Goal: Task Accomplishment & Management: Use online tool/utility

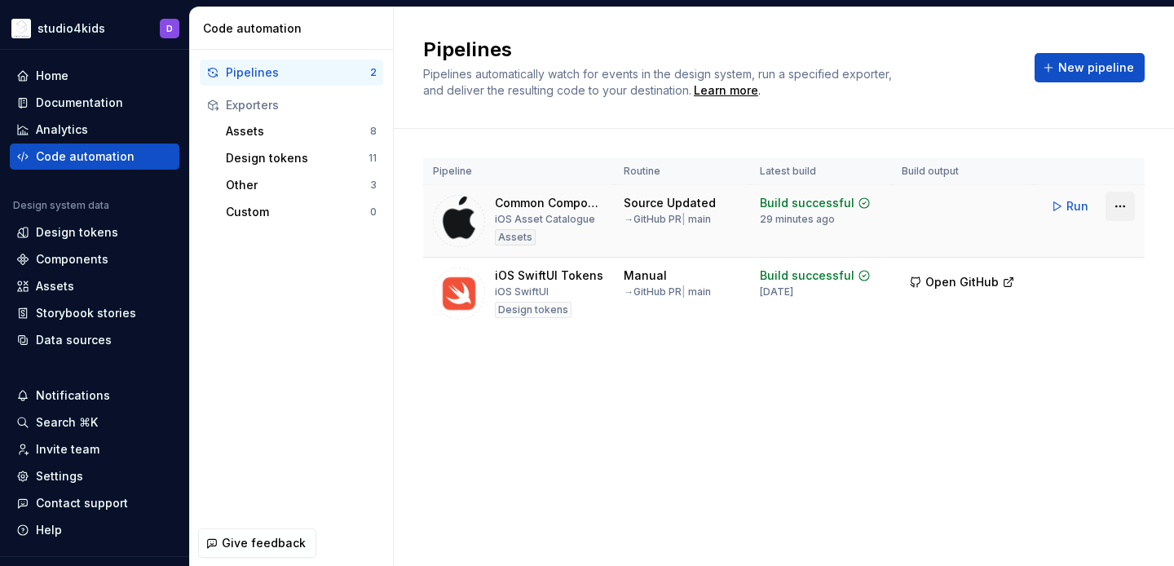
click at [1121, 206] on html "studio4kids D Home Documentation Analytics Code automation Design system data D…" at bounding box center [587, 283] width 1174 height 566
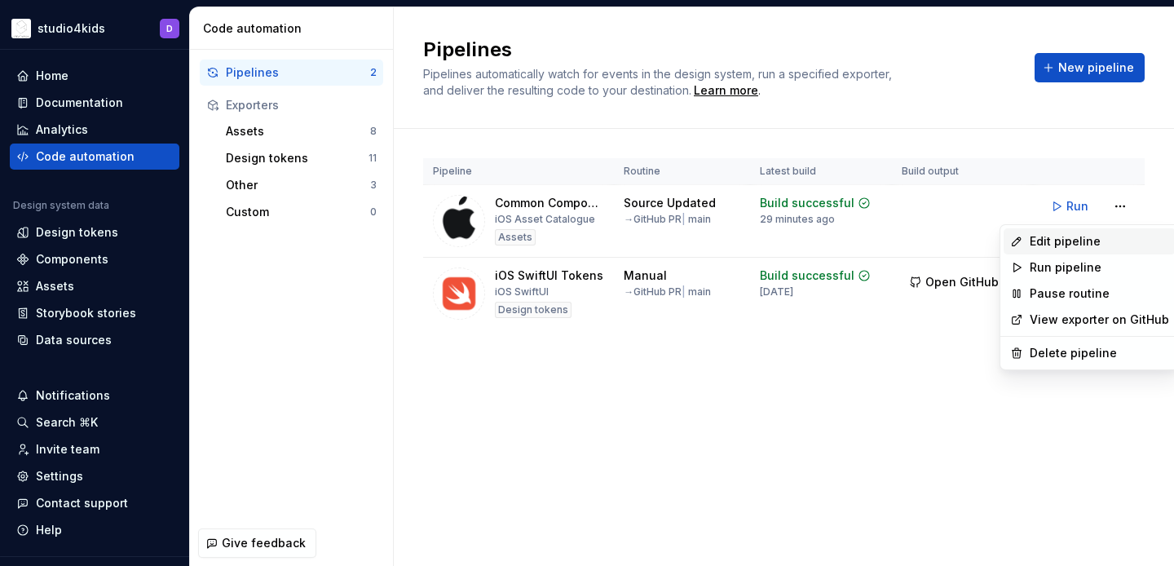
click at [1056, 240] on div "Edit pipeline" at bounding box center [1099, 241] width 139 height 16
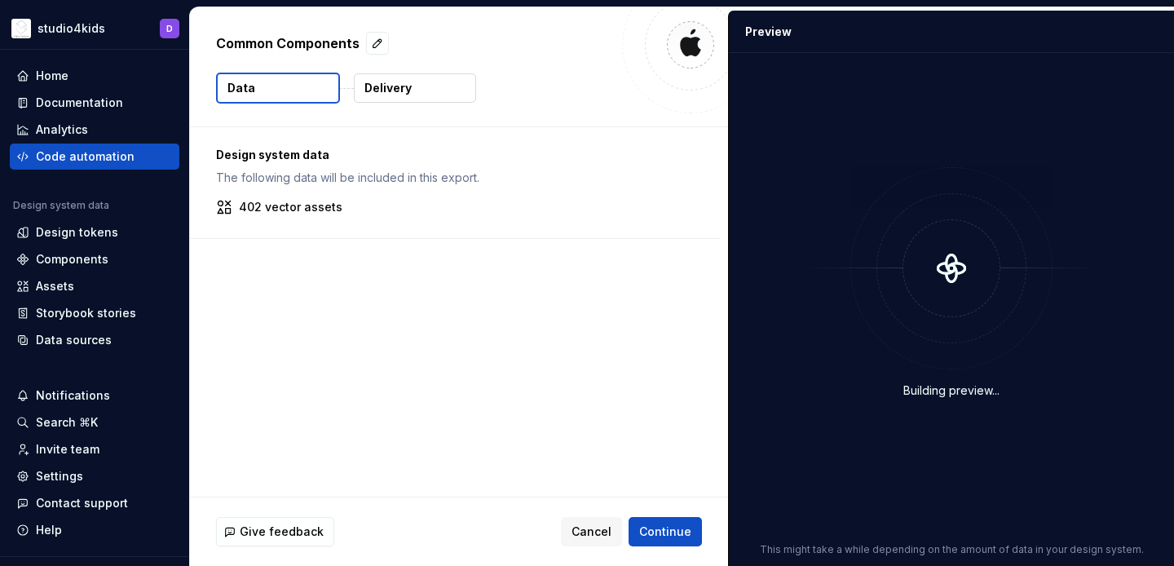
click at [378, 96] on button "Delivery" at bounding box center [415, 87] width 122 height 29
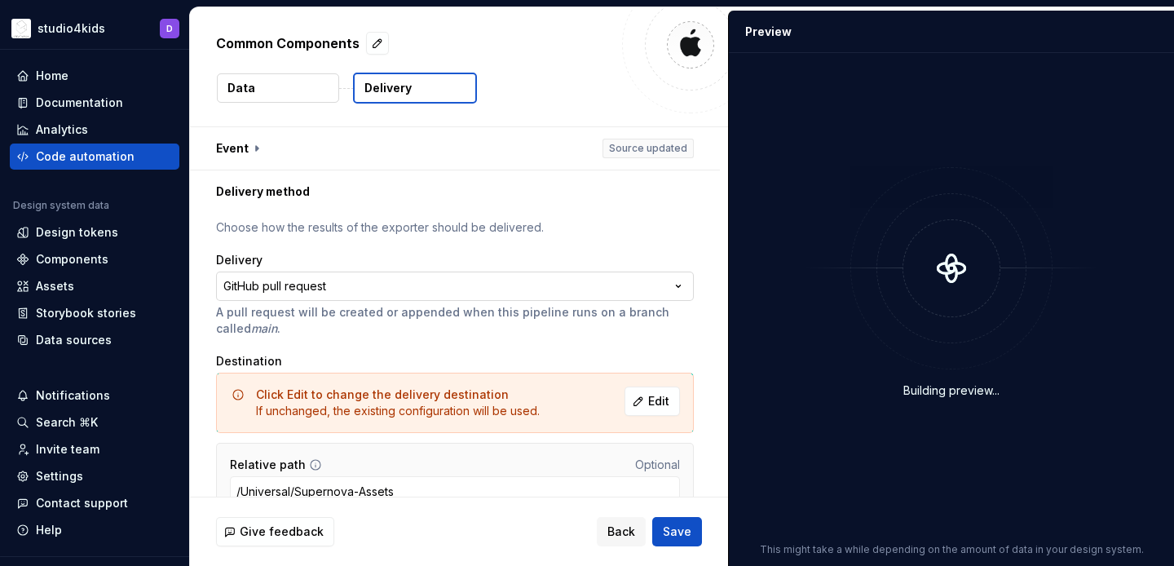
scroll to position [83, 0]
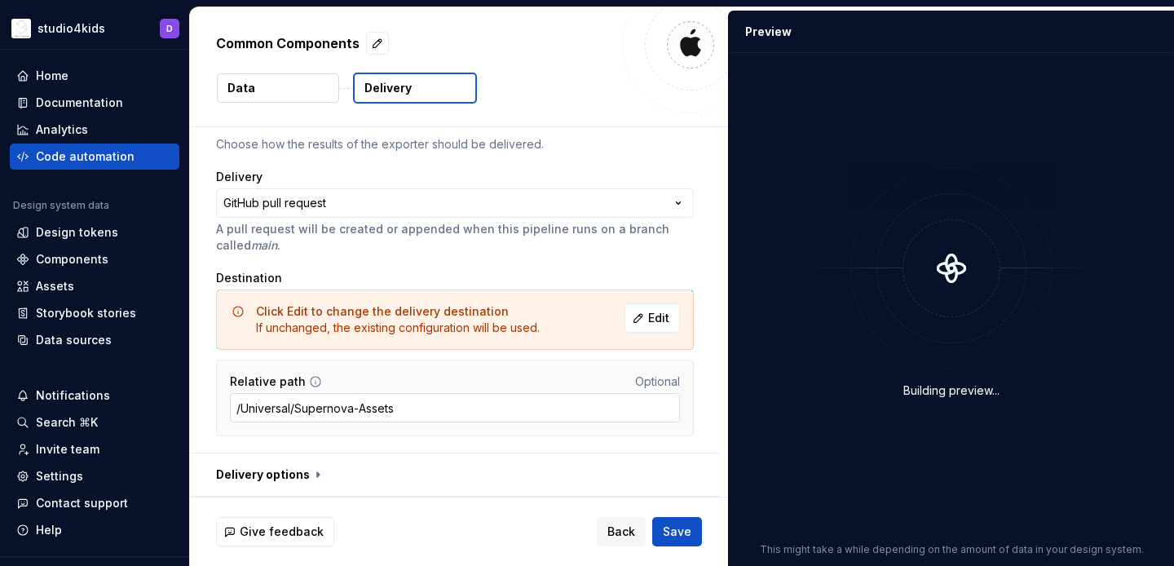
click at [451, 411] on input "/Universal/Supernova-Assets" at bounding box center [455, 407] width 450 height 29
click at [652, 316] on button "Edit" at bounding box center [652, 317] width 55 height 29
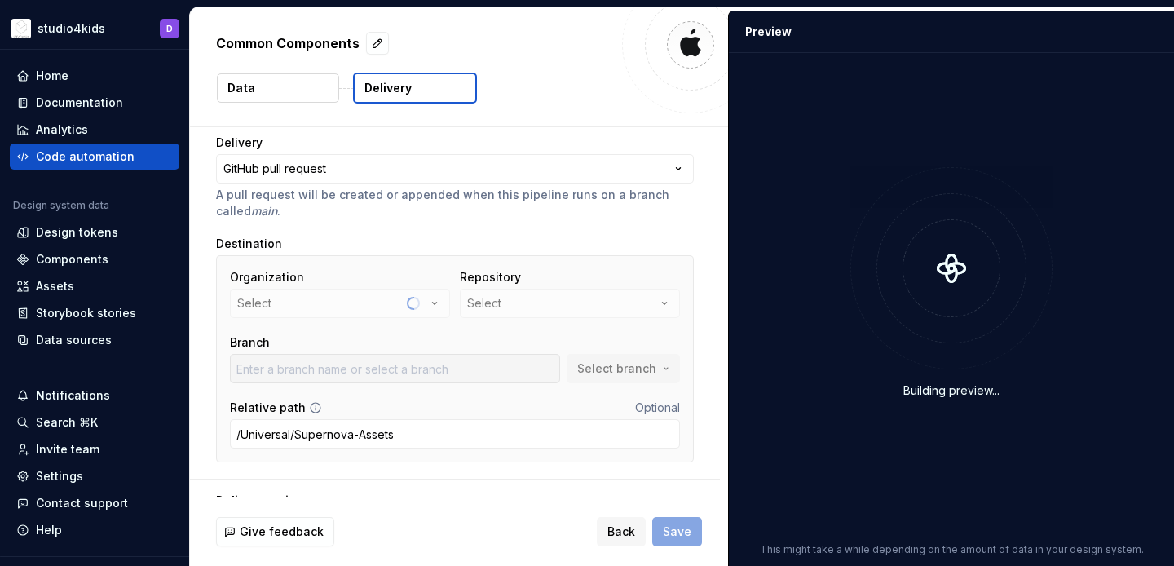
scroll to position [144, 0]
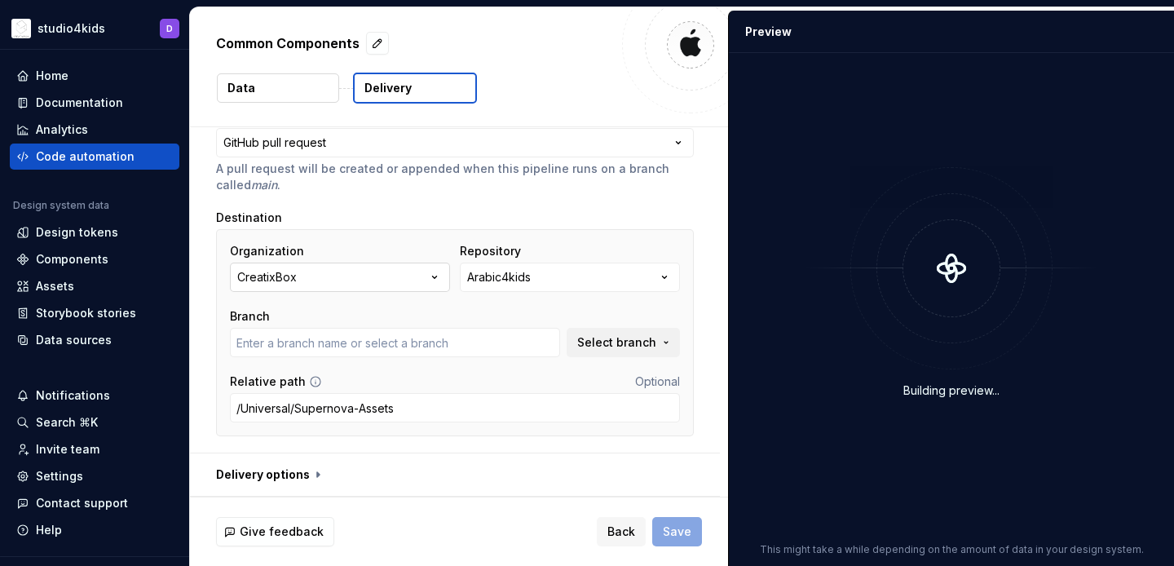
click at [424, 281] on button "CreatixBox" at bounding box center [340, 277] width 220 height 29
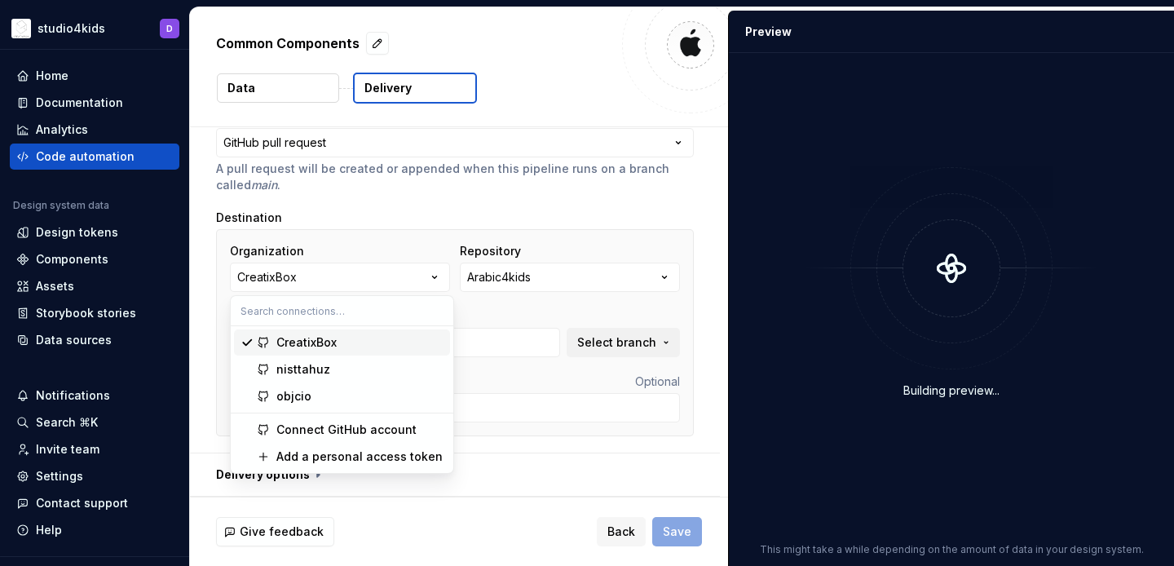
type input "develop"
click at [400, 374] on div "nisttahuz" at bounding box center [359, 369] width 167 height 16
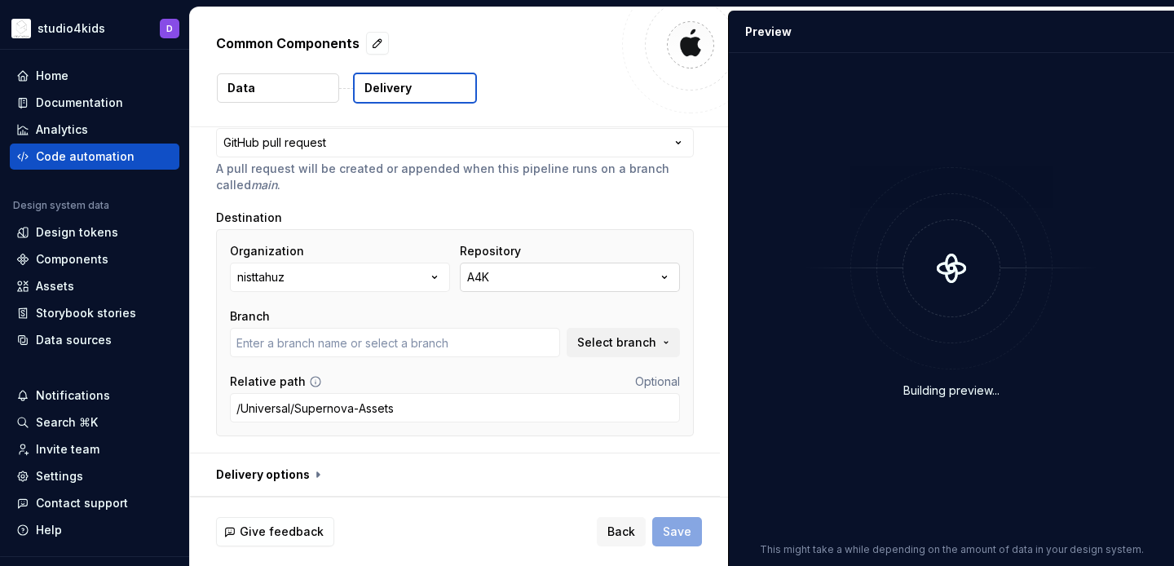
click at [557, 271] on button "A4K" at bounding box center [570, 277] width 220 height 29
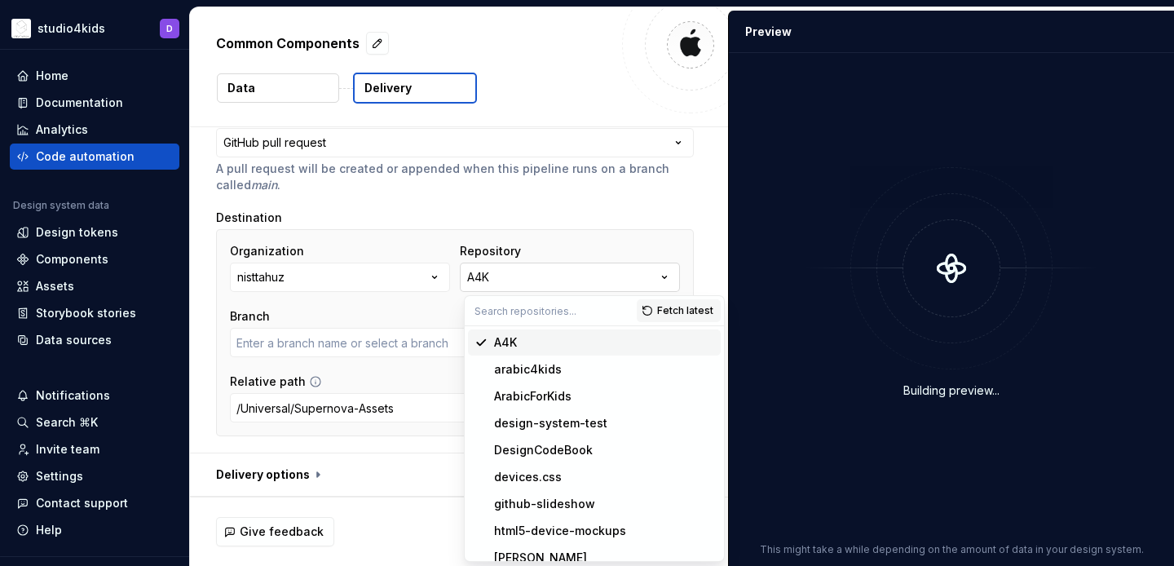
type input "main"
click at [546, 395] on div "ArabicForKids" at bounding box center [532, 396] width 77 height 16
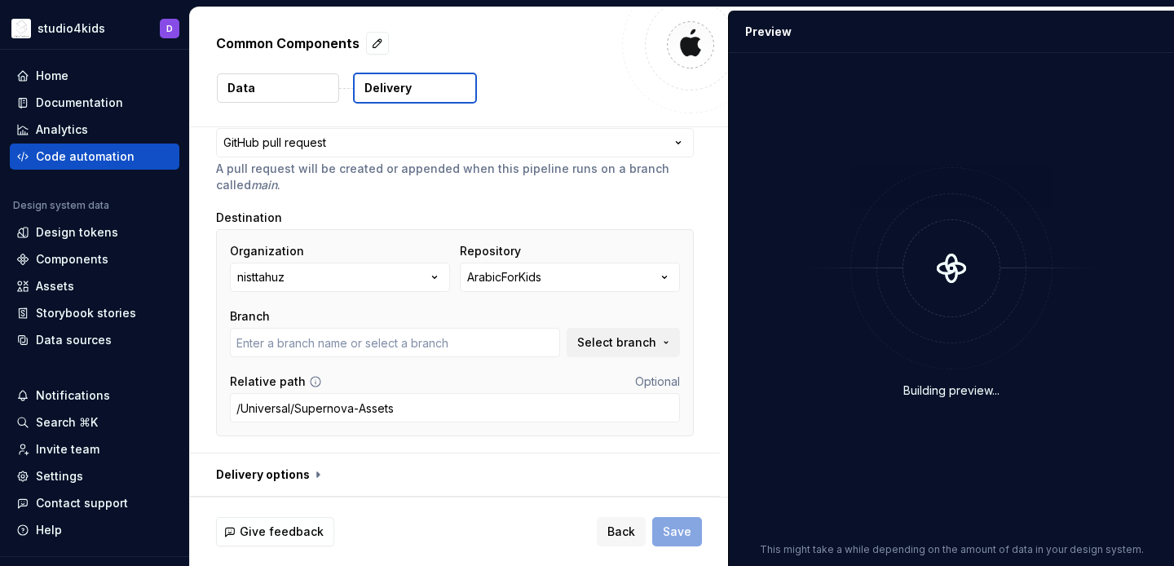
type input "main"
click at [272, 467] on button "button" at bounding box center [455, 474] width 530 height 42
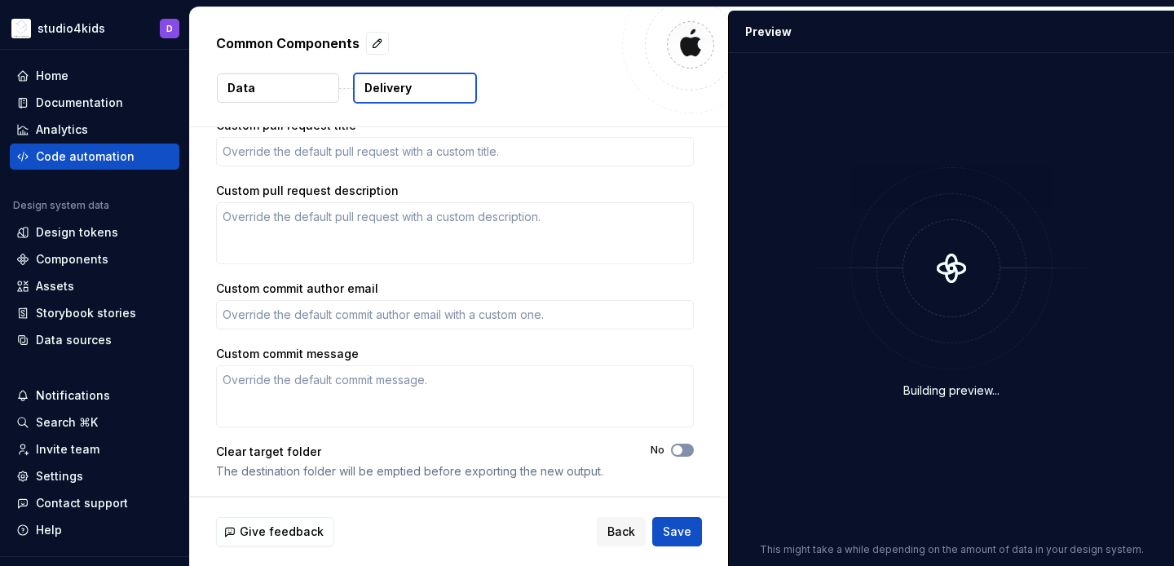
click at [684, 449] on icon "button" at bounding box center [677, 450] width 13 height 10
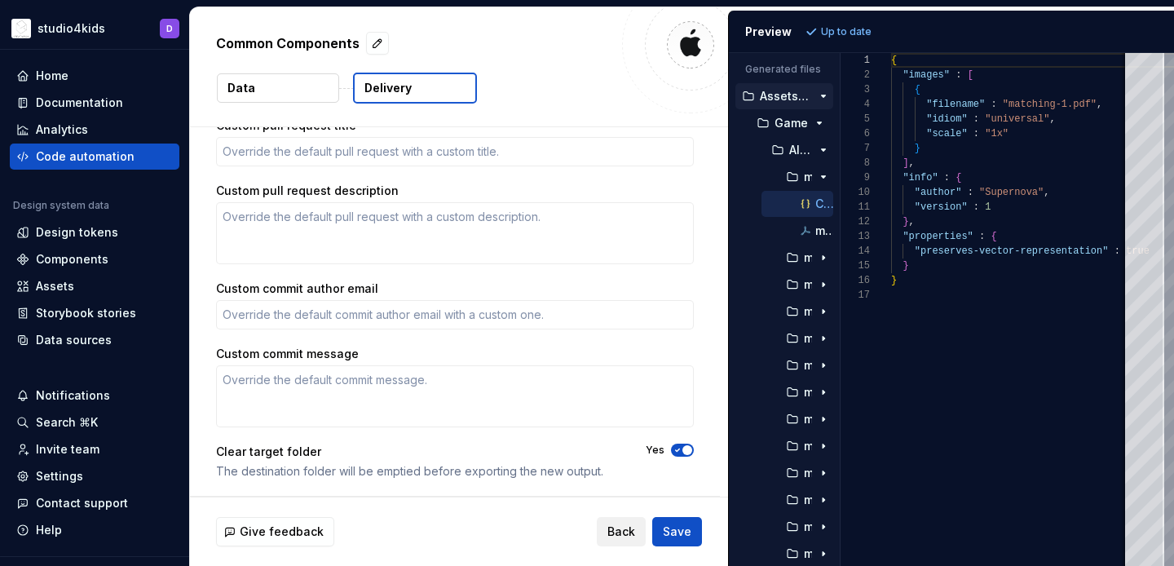
type textarea "*"
